Goal: Navigation & Orientation: Find specific page/section

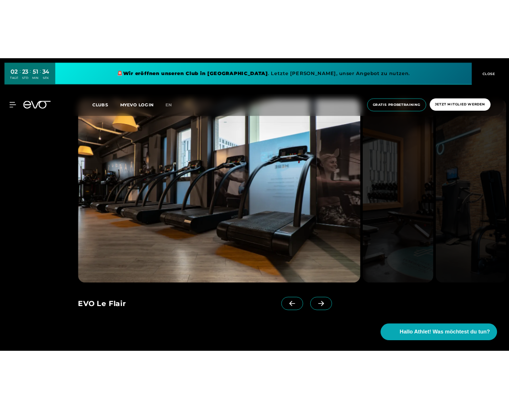
scroll to position [959, 0]
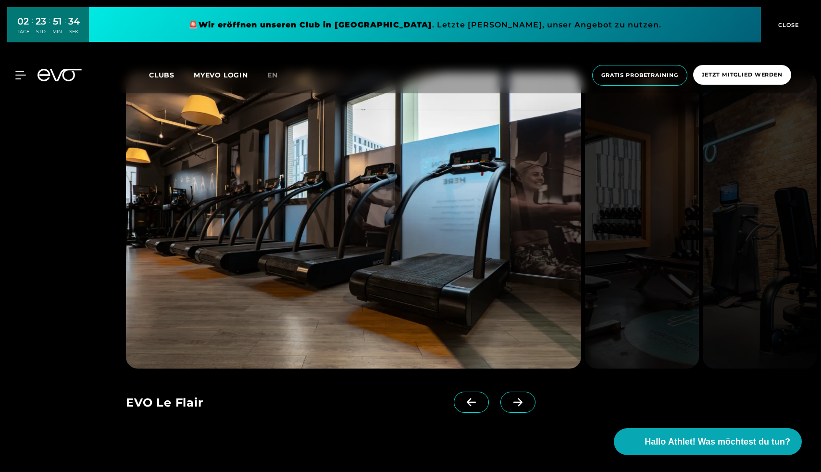
click at [508, 408] on span at bounding box center [518, 401] width 35 height 21
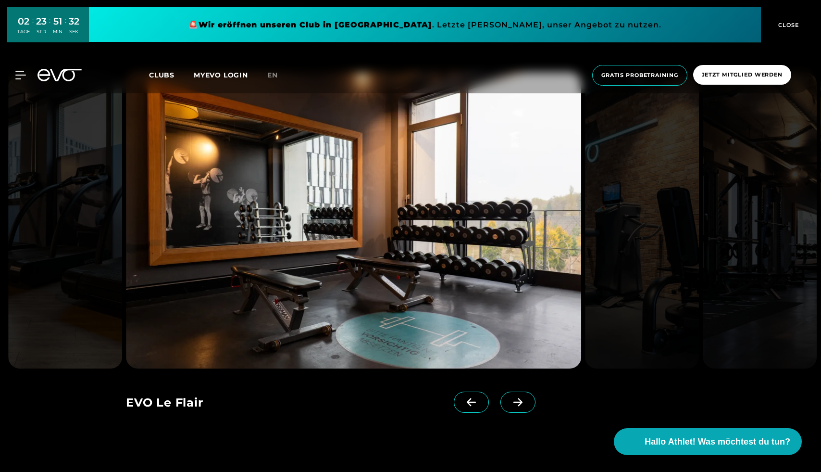
click at [508, 408] on span at bounding box center [518, 401] width 35 height 21
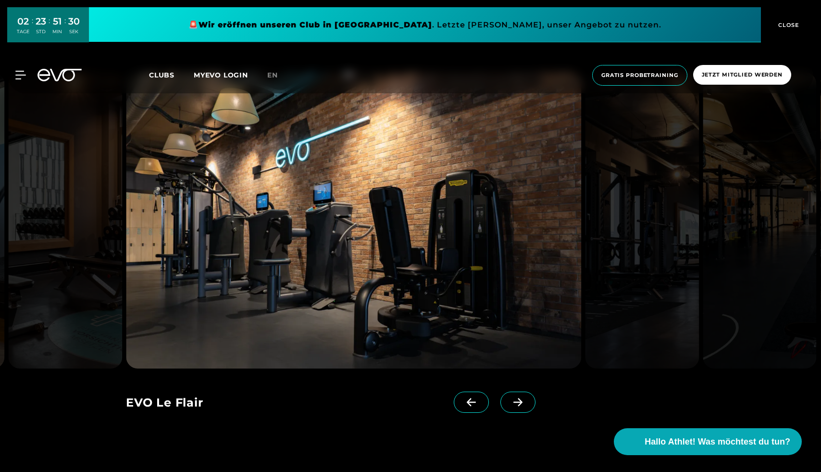
click at [508, 408] on span at bounding box center [518, 401] width 35 height 21
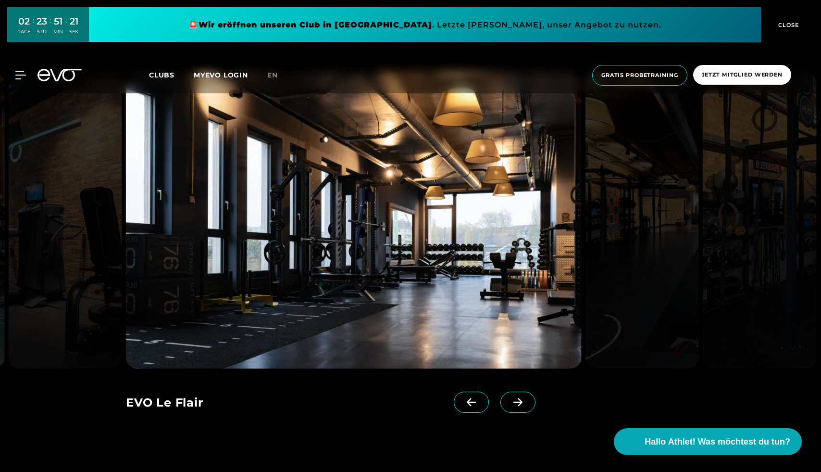
click at [508, 401] on icon at bounding box center [518, 402] width 17 height 9
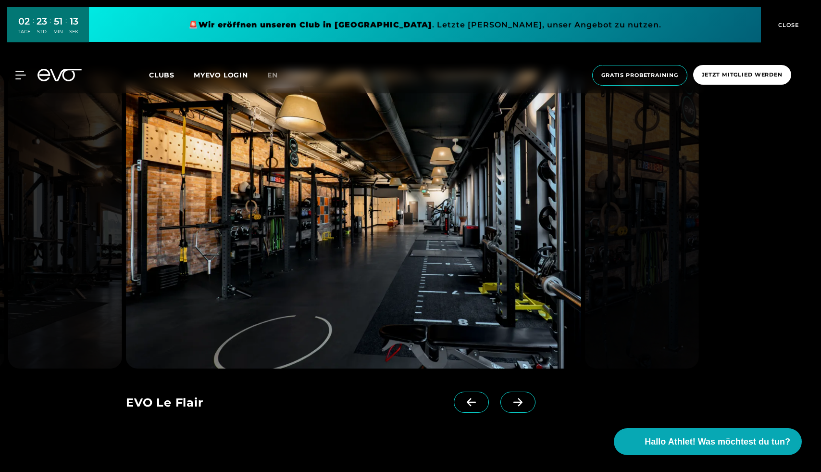
click at [508, 401] on icon at bounding box center [518, 402] width 17 height 9
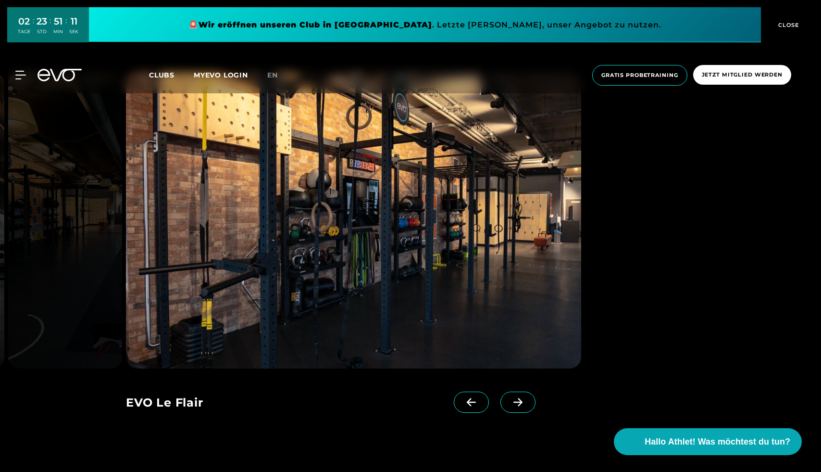
click at [508, 405] on icon at bounding box center [518, 402] width 17 height 9
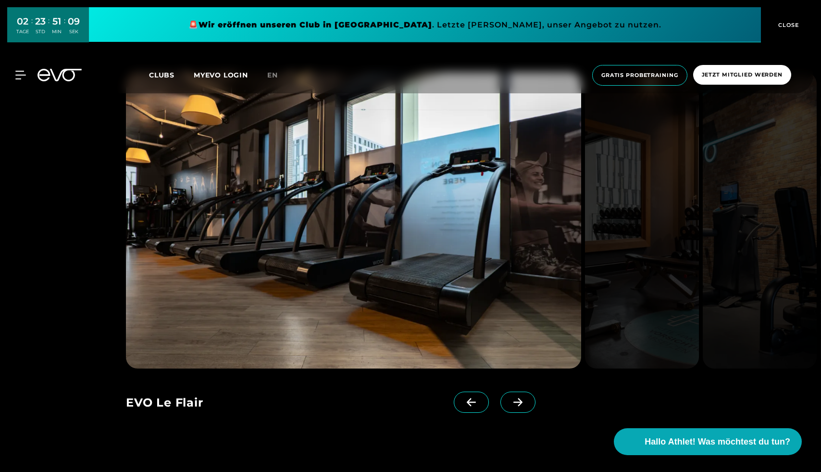
click at [463, 403] on icon at bounding box center [471, 402] width 17 height 9
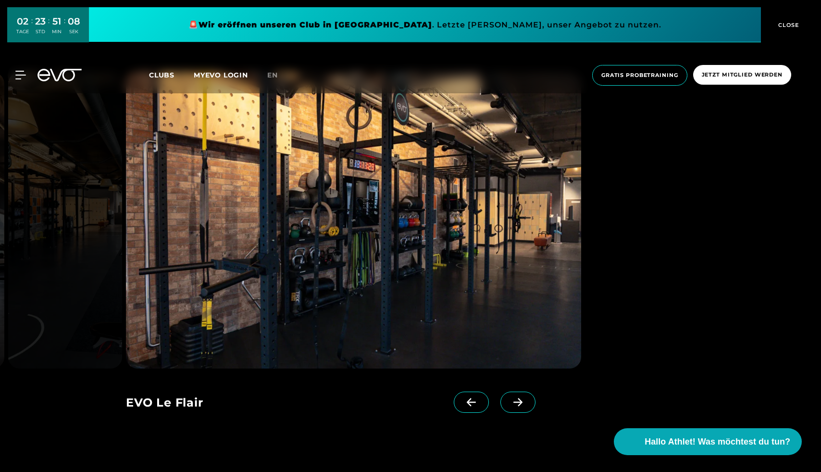
click at [463, 403] on icon at bounding box center [471, 402] width 17 height 9
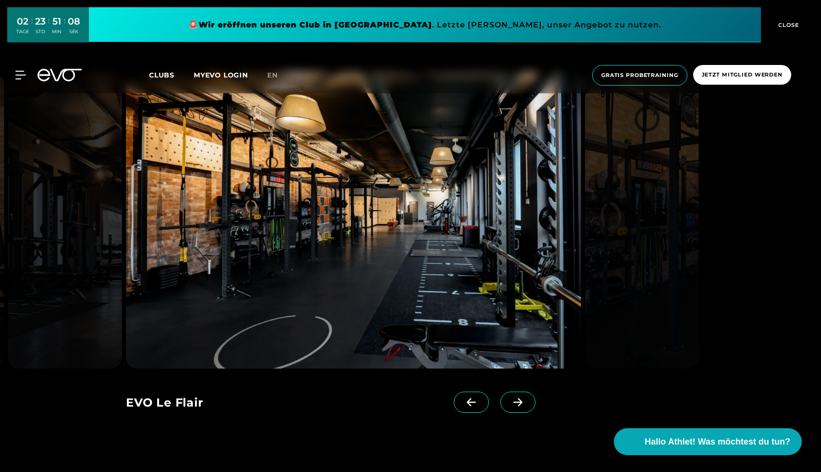
click at [463, 403] on icon at bounding box center [471, 402] width 17 height 9
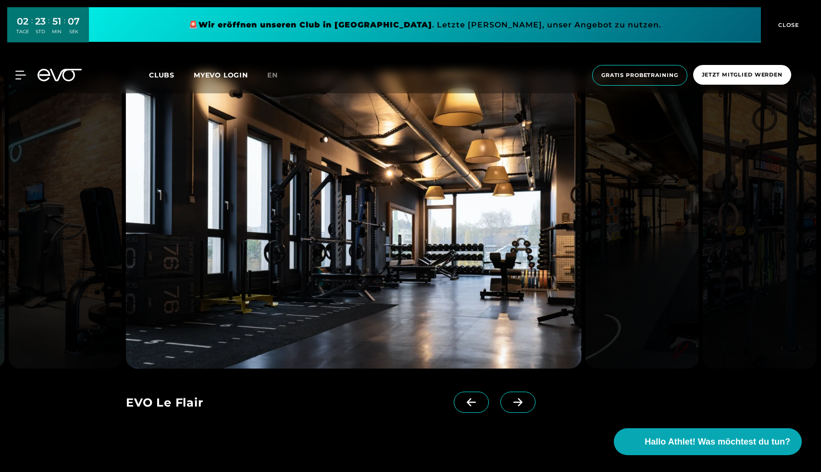
click at [463, 403] on icon at bounding box center [471, 402] width 17 height 9
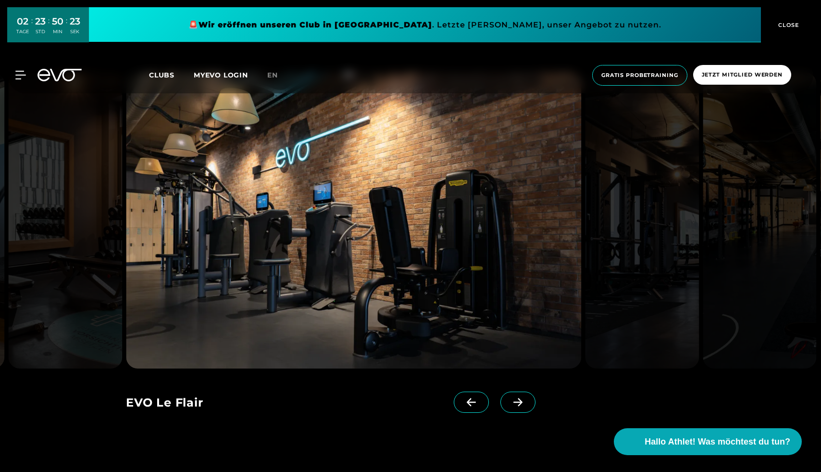
click at [501, 394] on span at bounding box center [518, 401] width 35 height 21
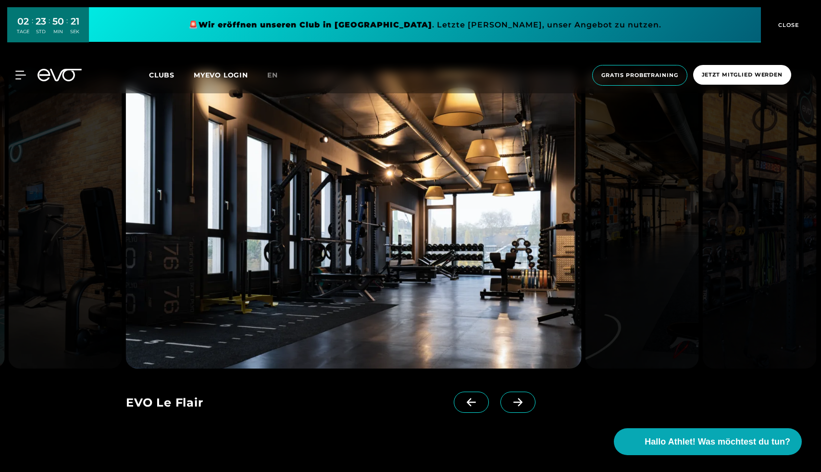
click at [508, 398] on icon at bounding box center [518, 402] width 17 height 9
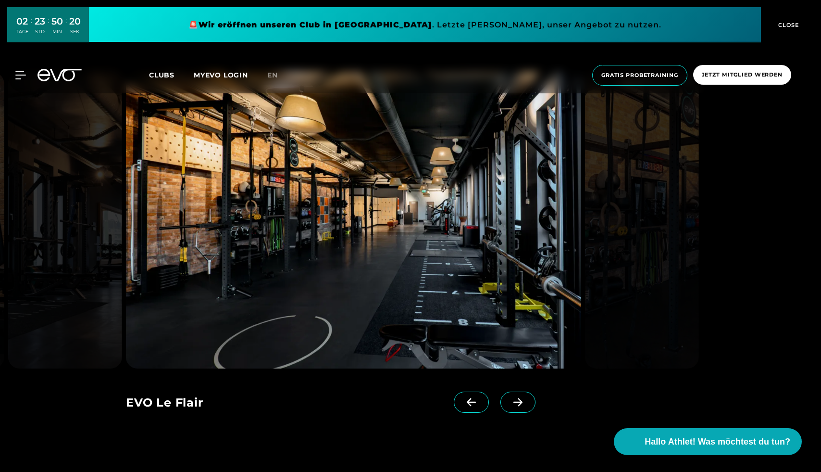
click at [508, 398] on icon at bounding box center [518, 402] width 17 height 9
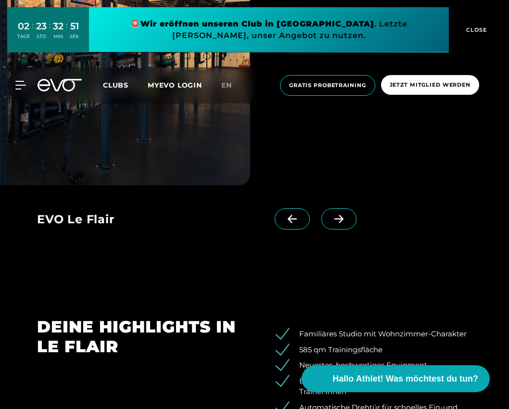
click at [327, 231] on link at bounding box center [340, 227] width 39 height 38
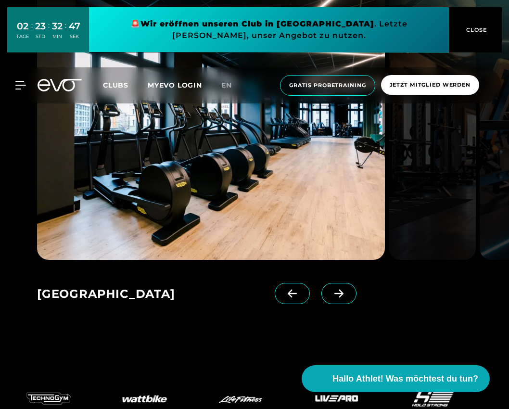
scroll to position [1401, 0]
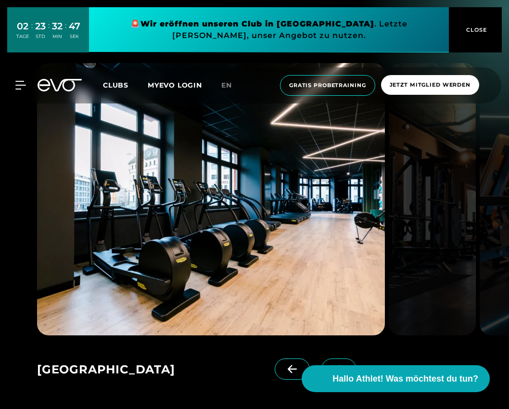
click at [321, 362] on span at bounding box center [338, 368] width 35 height 21
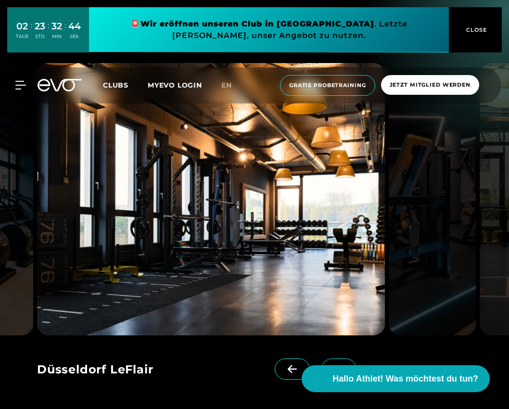
click at [321, 359] on span at bounding box center [338, 368] width 35 height 21
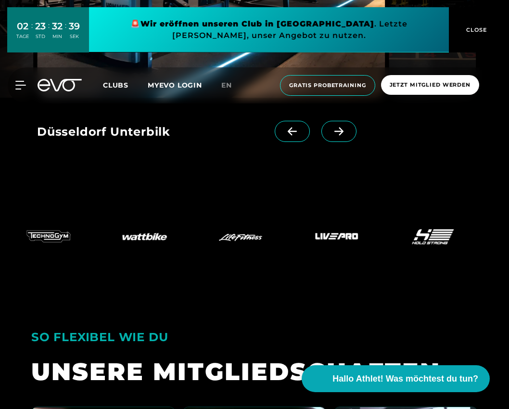
scroll to position [1639, 0]
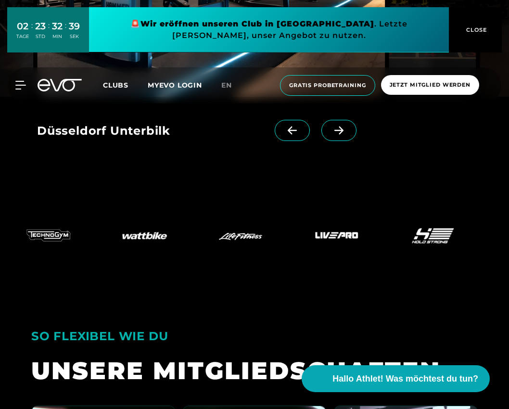
click at [275, 125] on span at bounding box center [292, 130] width 35 height 21
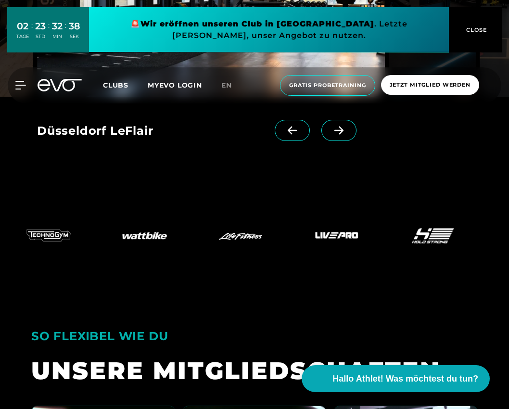
click at [275, 125] on span at bounding box center [292, 130] width 35 height 21
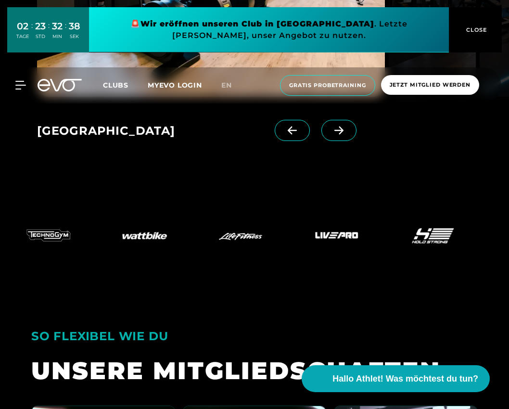
click at [321, 137] on span at bounding box center [338, 130] width 35 height 21
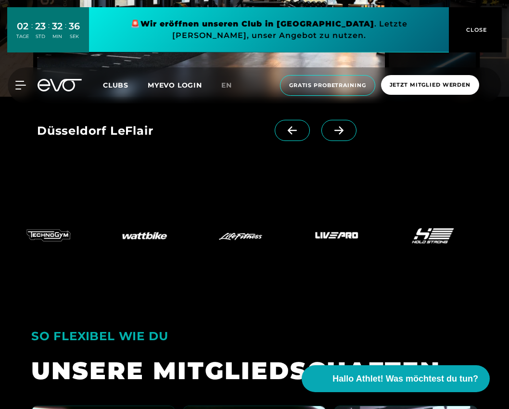
scroll to position [1502, 0]
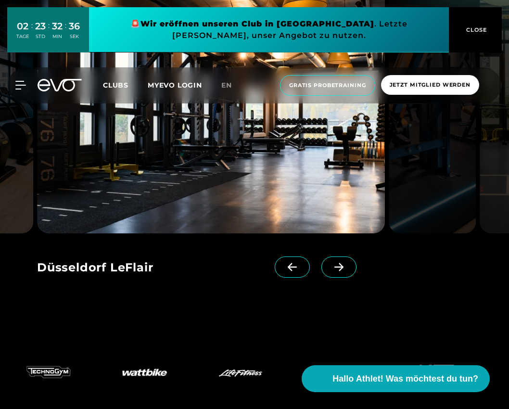
click at [270, 163] on img at bounding box center [211, 97] width 348 height 272
click at [249, 202] on img at bounding box center [211, 97] width 348 height 272
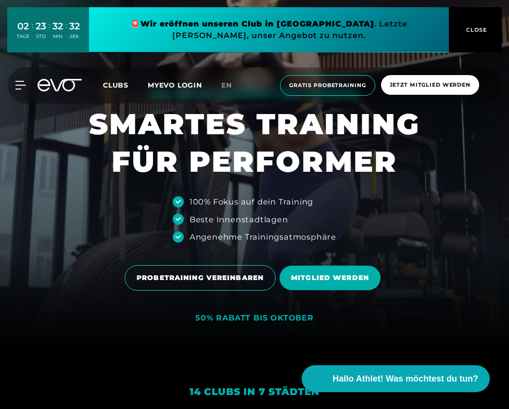
scroll to position [0, 0]
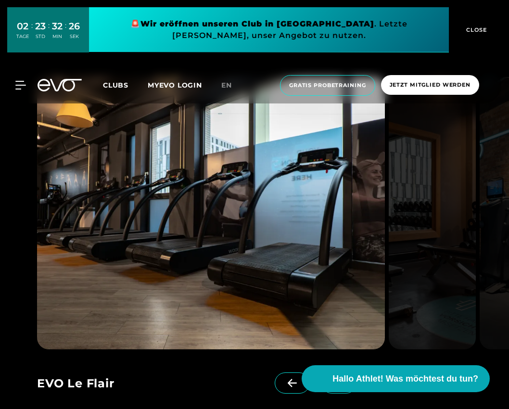
scroll to position [810, 0]
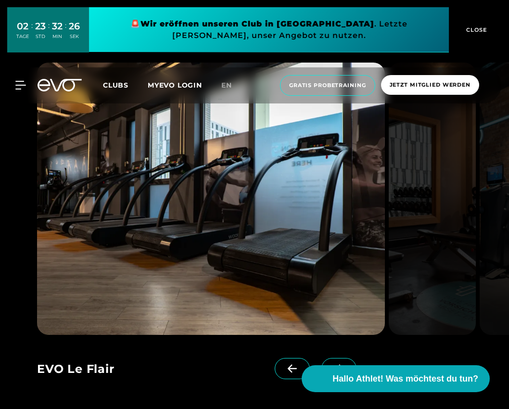
click at [321, 361] on span at bounding box center [338, 368] width 35 height 21
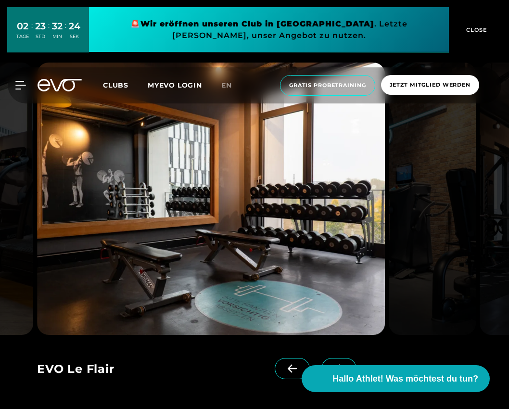
click at [321, 361] on span at bounding box center [338, 368] width 35 height 21
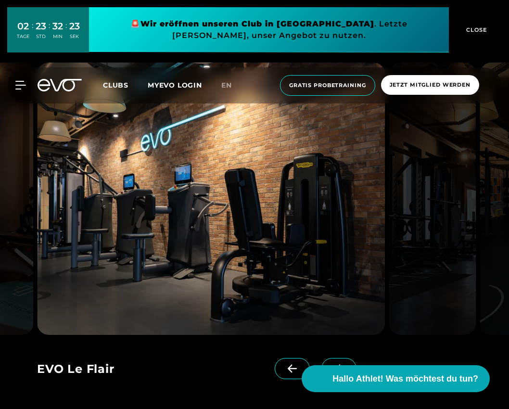
click at [321, 361] on span at bounding box center [338, 368] width 35 height 21
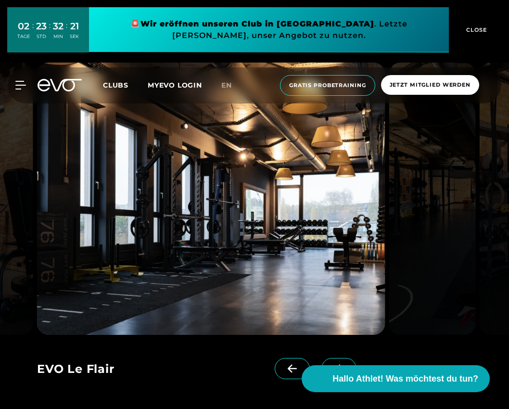
click at [321, 361] on span at bounding box center [338, 368] width 35 height 21
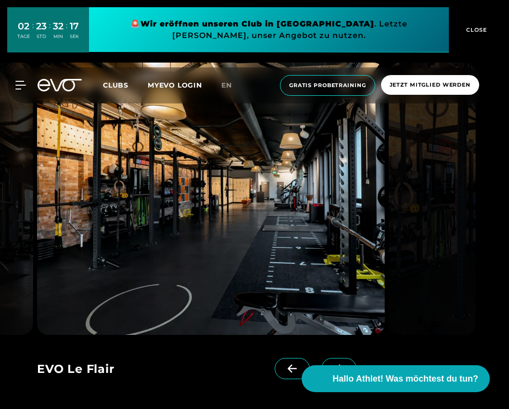
click at [321, 361] on span at bounding box center [338, 368] width 35 height 21
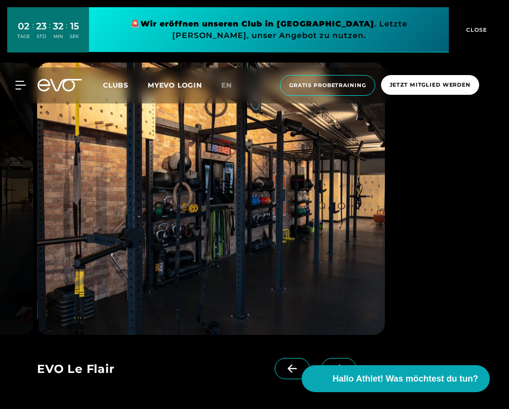
click at [321, 361] on span at bounding box center [338, 368] width 35 height 21
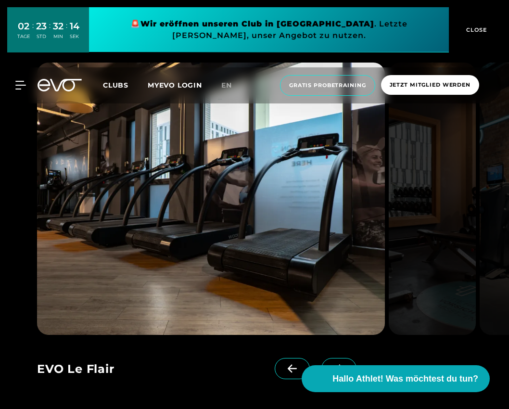
click at [321, 361] on span at bounding box center [338, 368] width 35 height 21
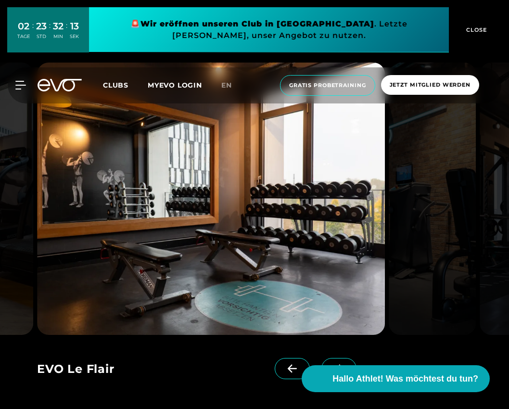
click at [321, 361] on span at bounding box center [338, 368] width 35 height 21
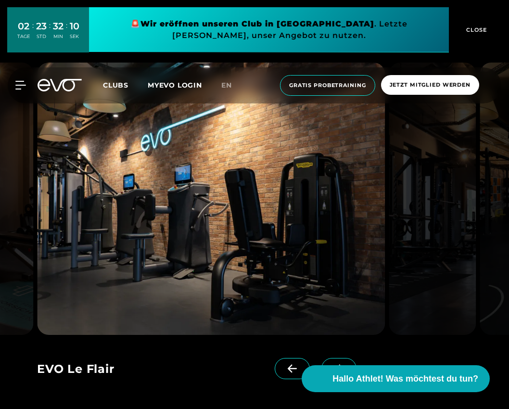
click at [321, 361] on span at bounding box center [338, 368] width 35 height 21
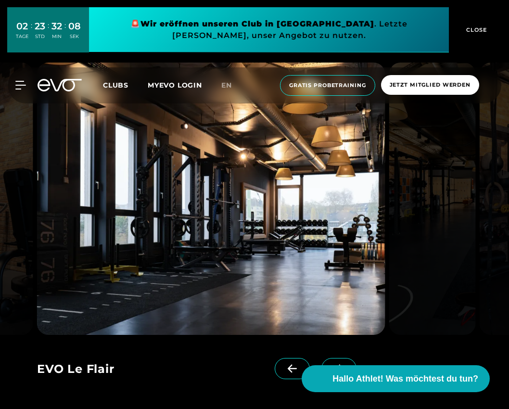
click at [321, 361] on span at bounding box center [338, 368] width 35 height 21
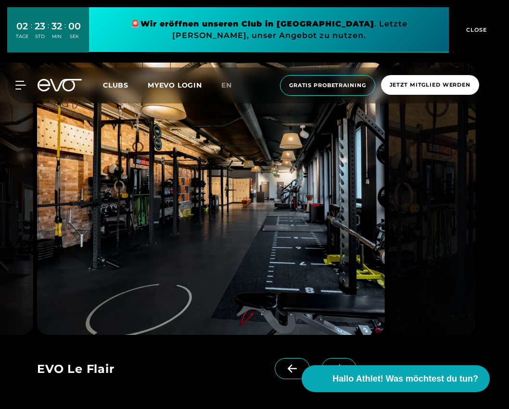
click at [325, 360] on span at bounding box center [338, 368] width 35 height 21
